Goal: Check status: Check status

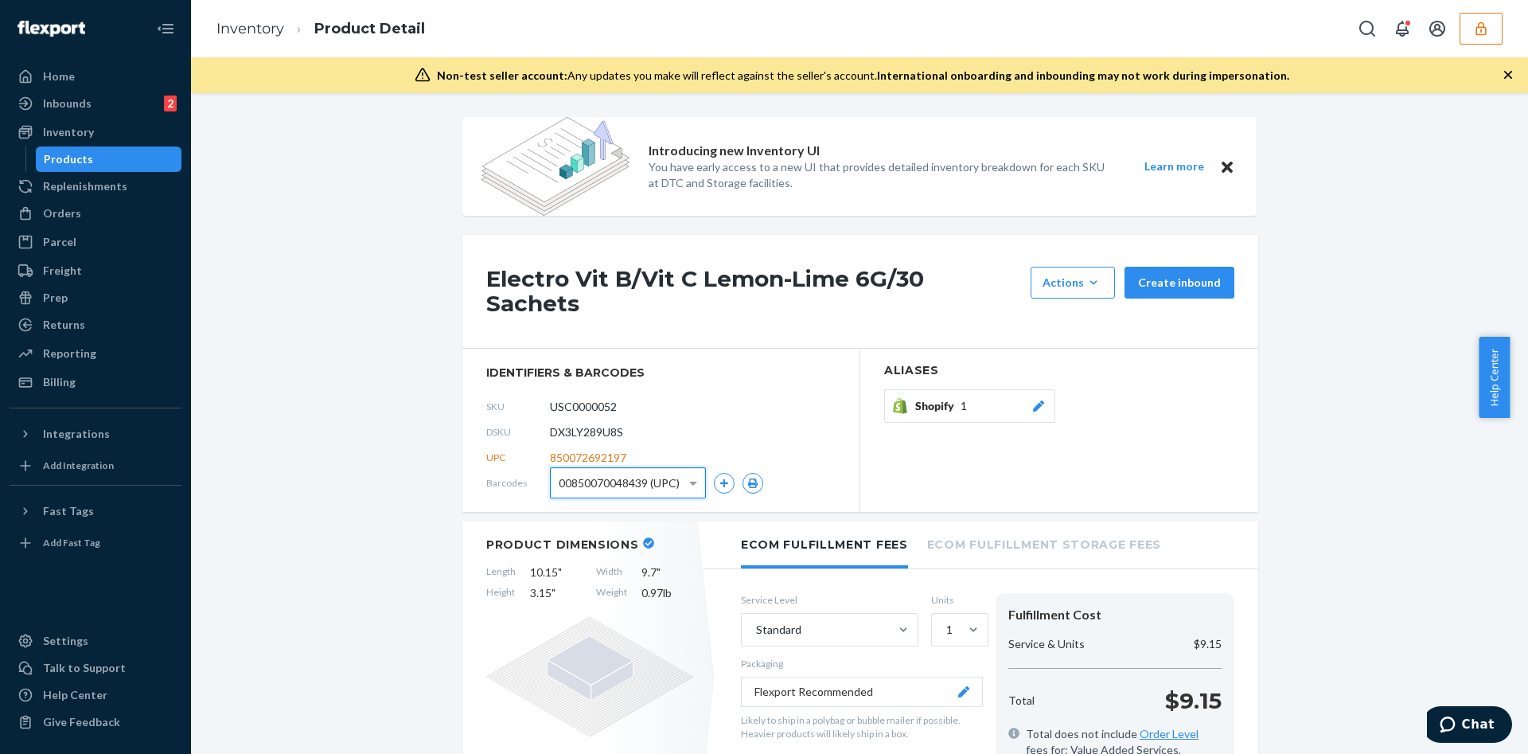
click at [1480, 37] on button "button" at bounding box center [1481, 29] width 43 height 32
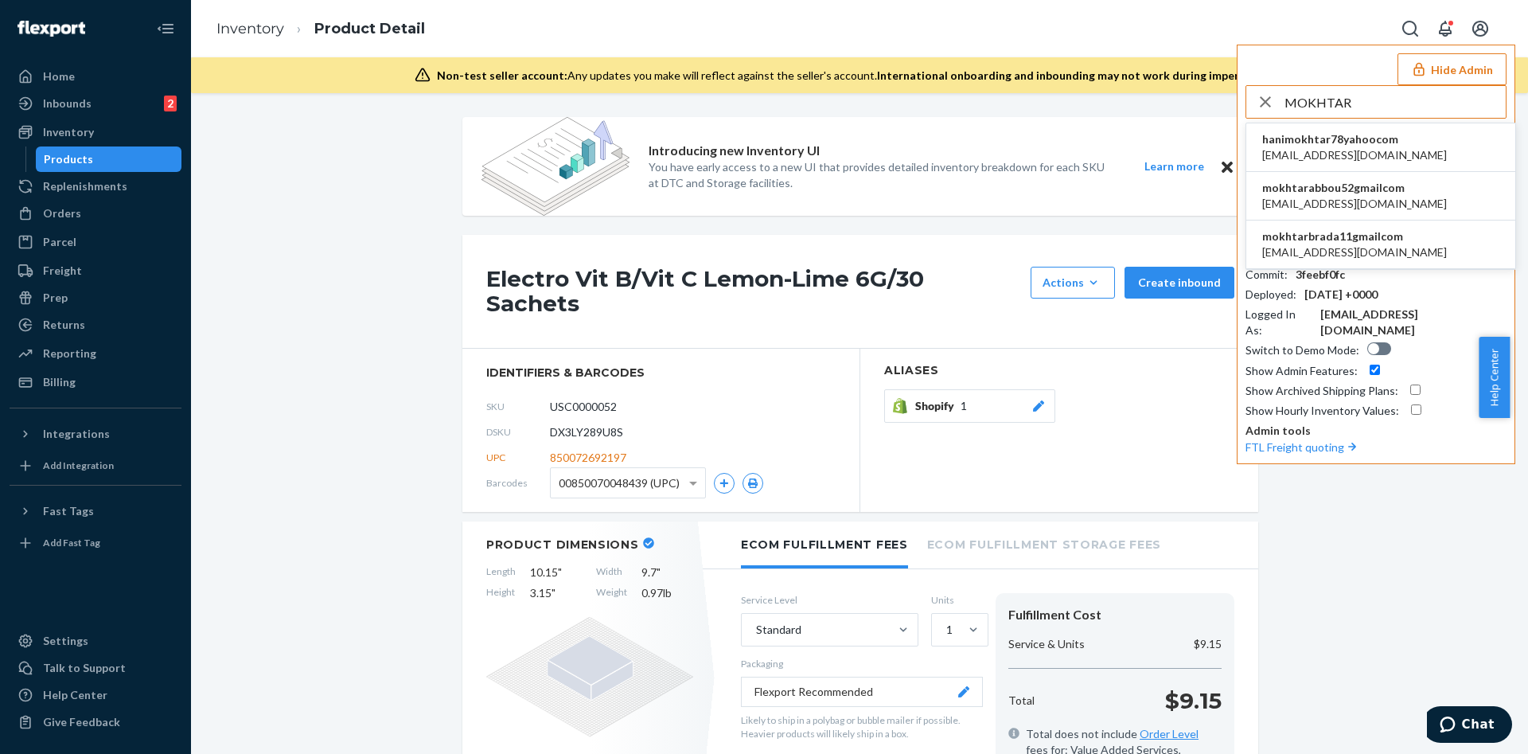
type input "MOKHTAR"
click at [1398, 244] on span "[EMAIL_ADDRESS][DOMAIN_NAME]" at bounding box center [1354, 252] width 185 height 16
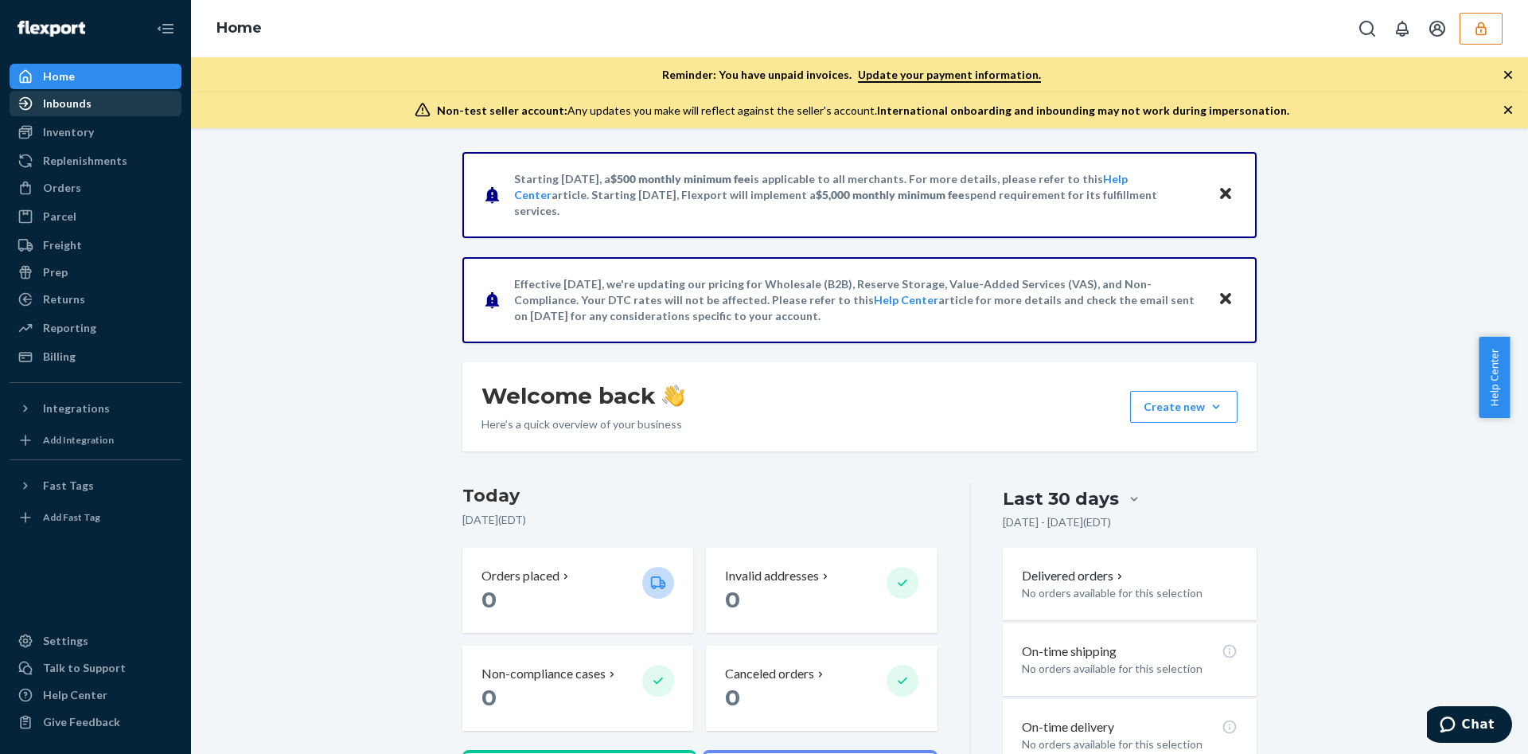
click at [68, 96] on div "Inbounds" at bounding box center [67, 104] width 49 height 16
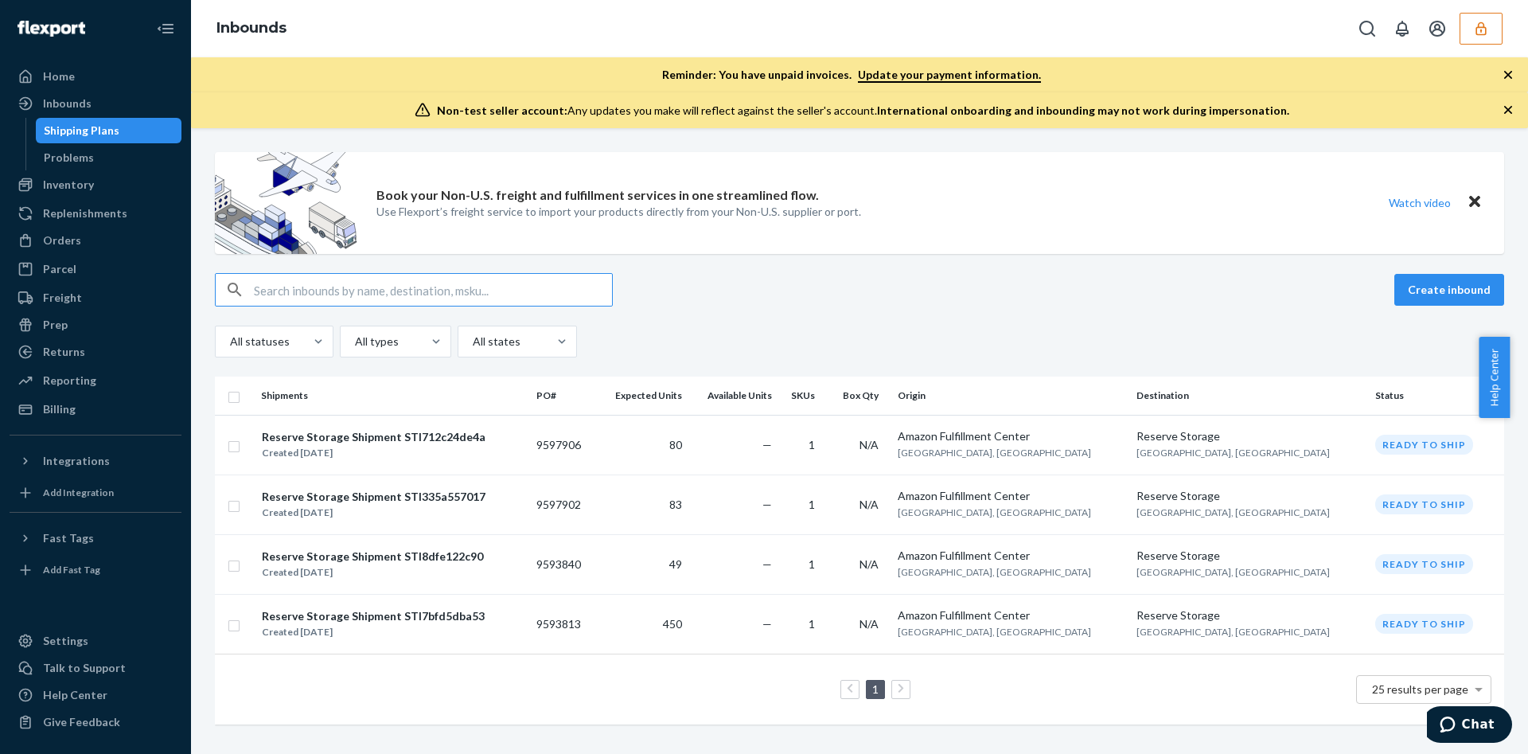
scroll to position [5, 0]
click at [651, 568] on td "49" at bounding box center [643, 564] width 92 height 60
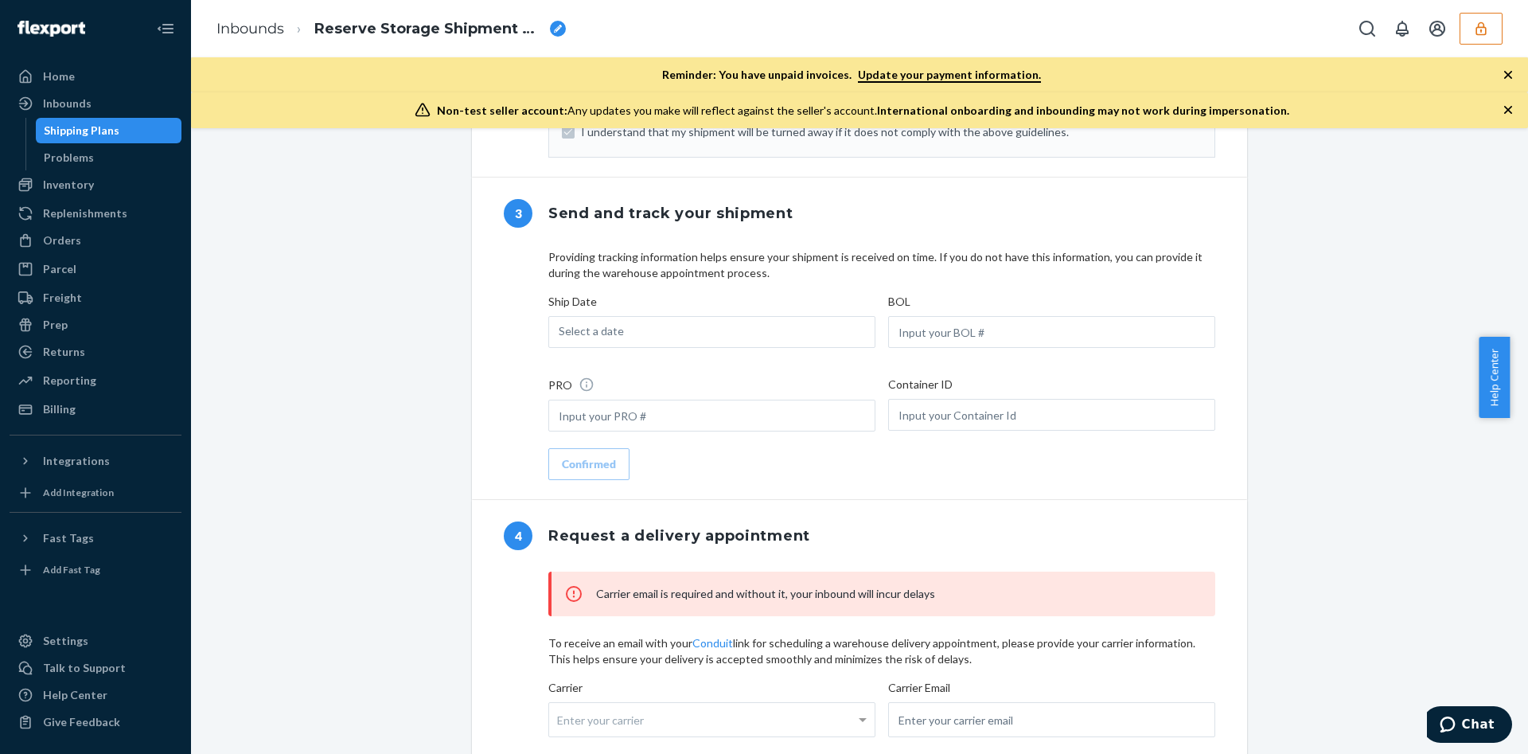
scroll to position [922, 0]
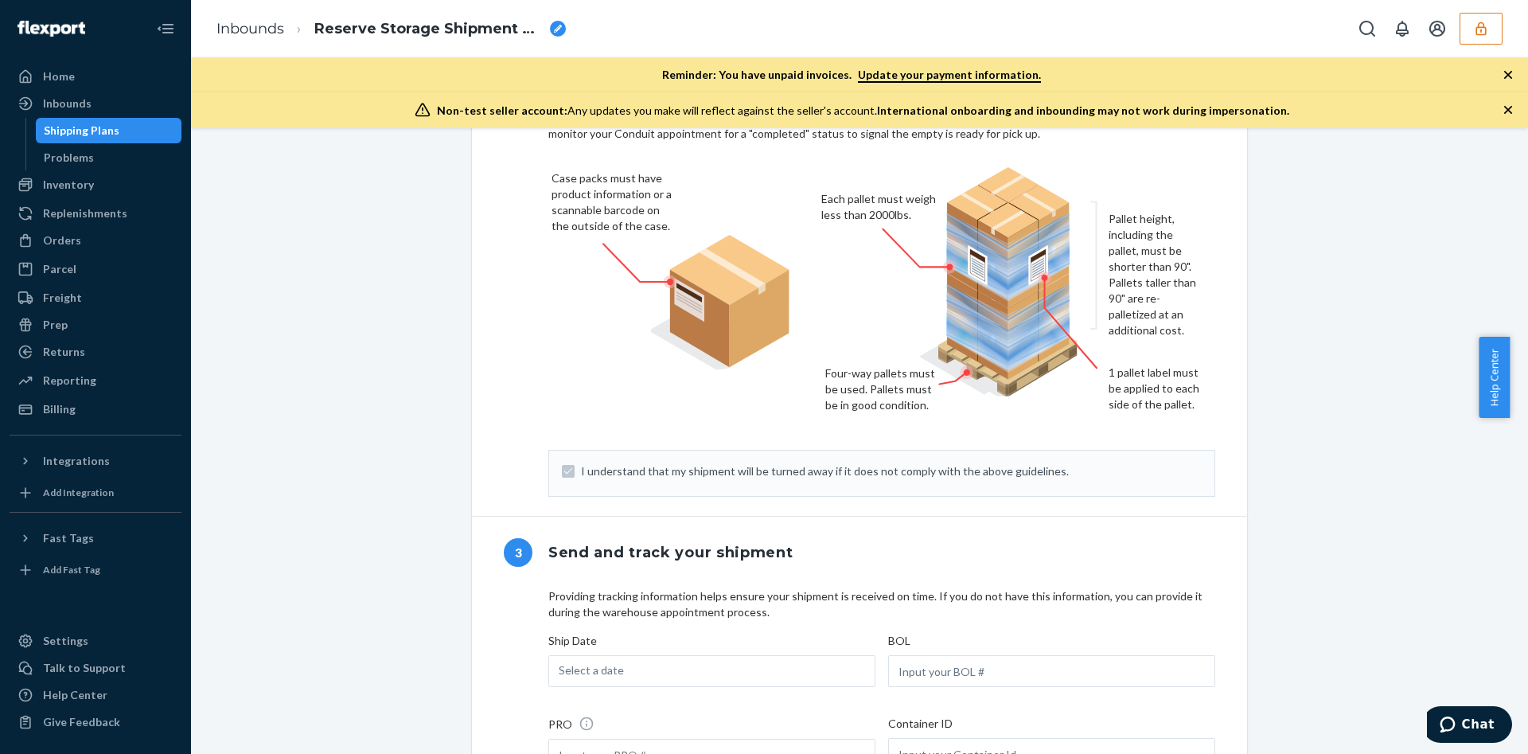
click at [1475, 14] on button "button" at bounding box center [1481, 29] width 43 height 32
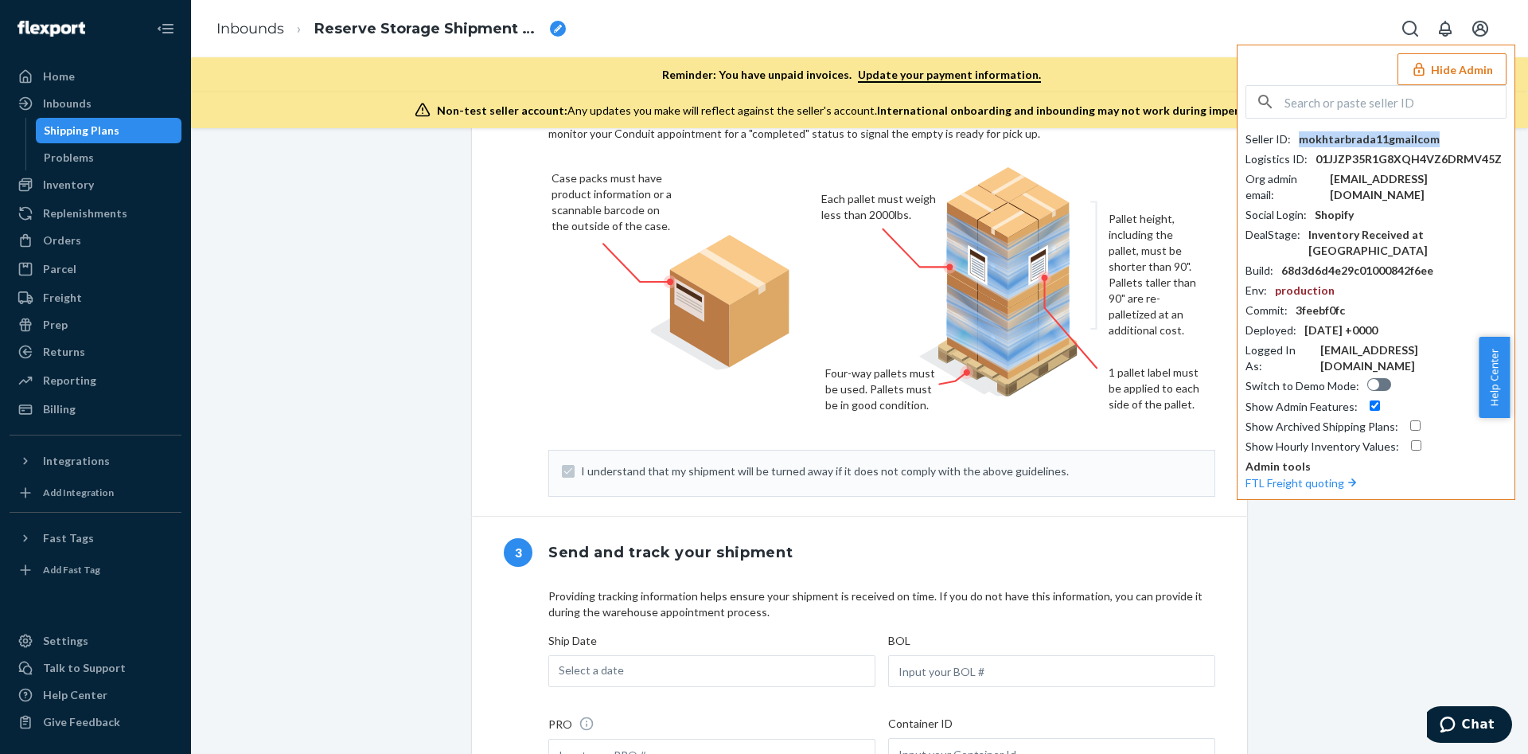
click at [1375, 135] on div "mokhtarbrada11gmailcom" at bounding box center [1369, 139] width 141 height 16
click at [1387, 177] on div "[EMAIL_ADDRESS][DOMAIN_NAME]" at bounding box center [1418, 187] width 177 height 32
